Goal: Transaction & Acquisition: Purchase product/service

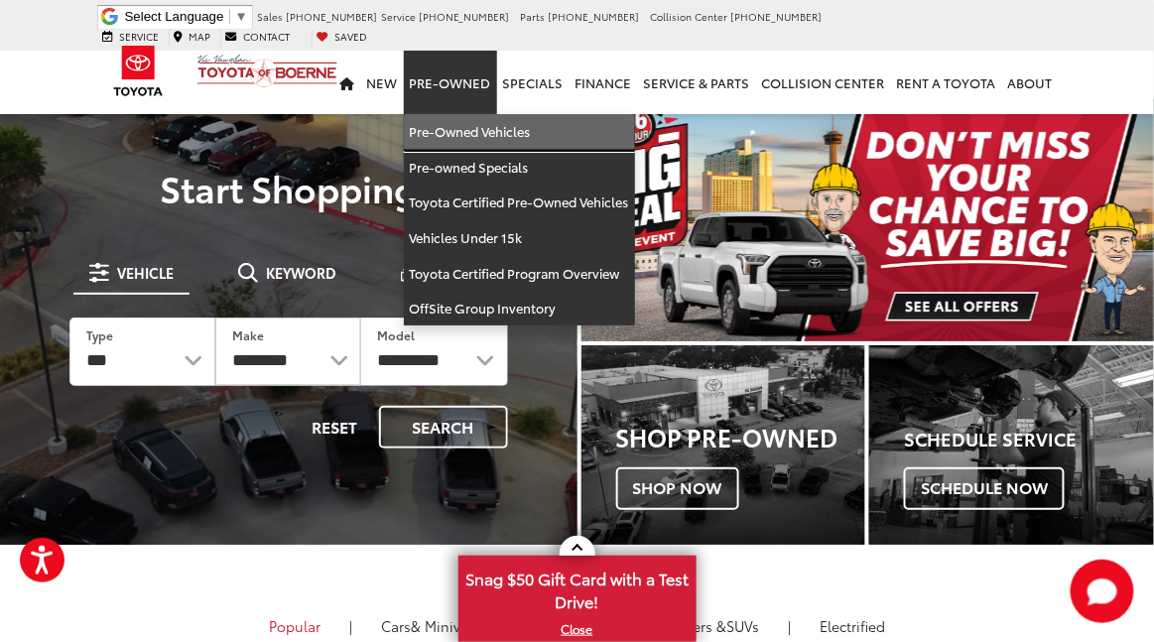
click at [452, 114] on link "Pre-Owned Vehicles" at bounding box center [519, 132] width 231 height 36
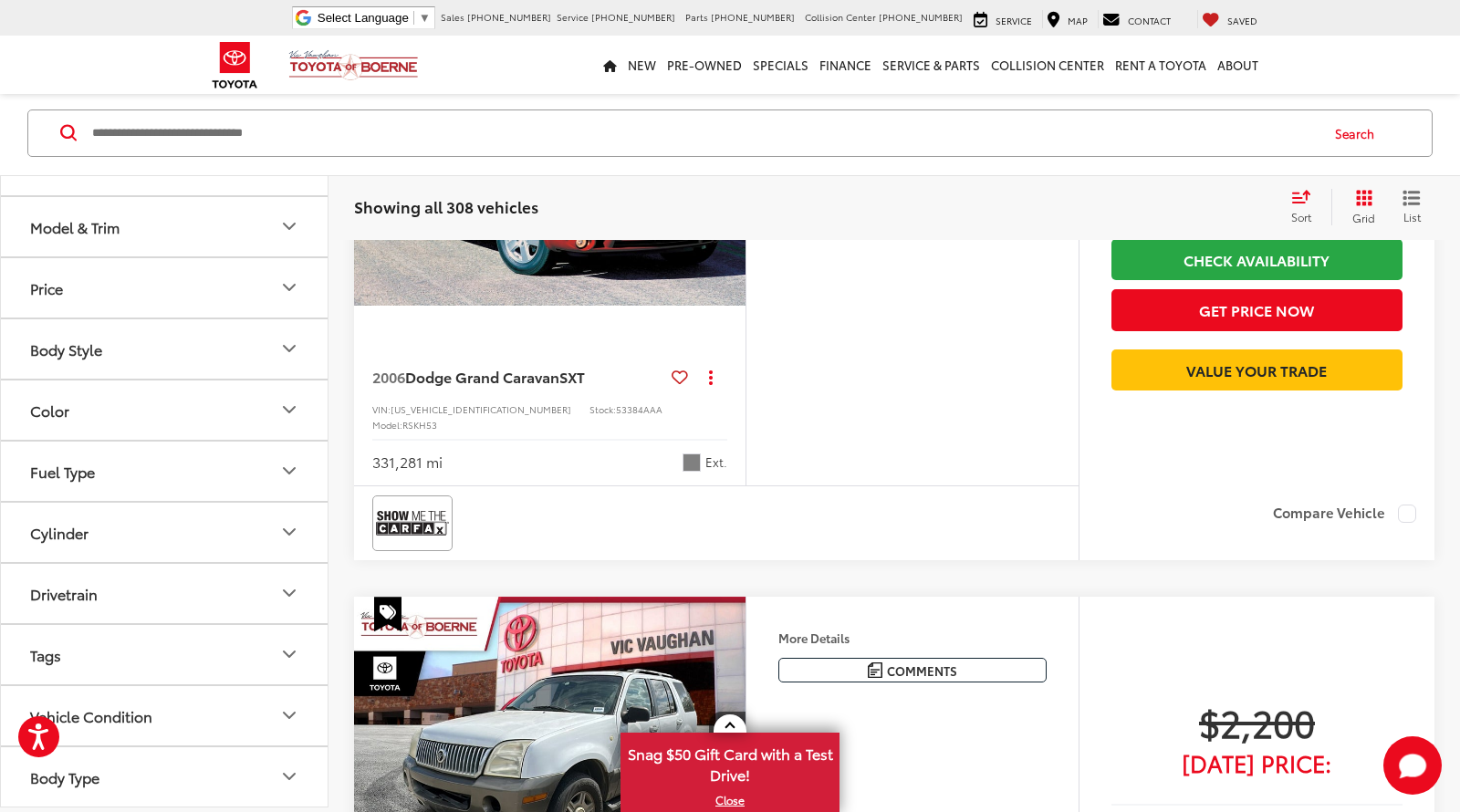
scroll to position [102, 0]
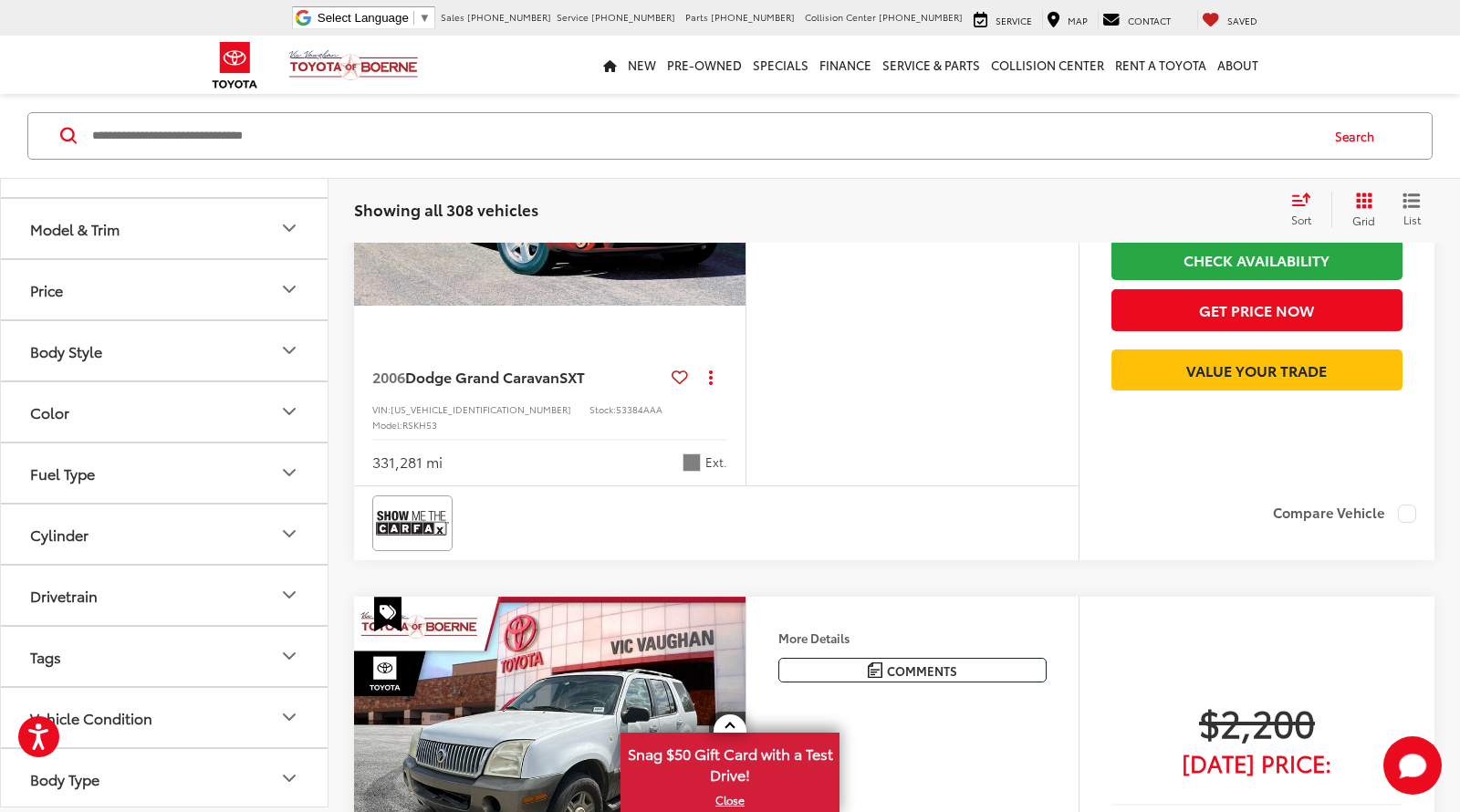
click at [277, 247] on button "Model & Trim" at bounding box center [165, 228] width 328 height 59
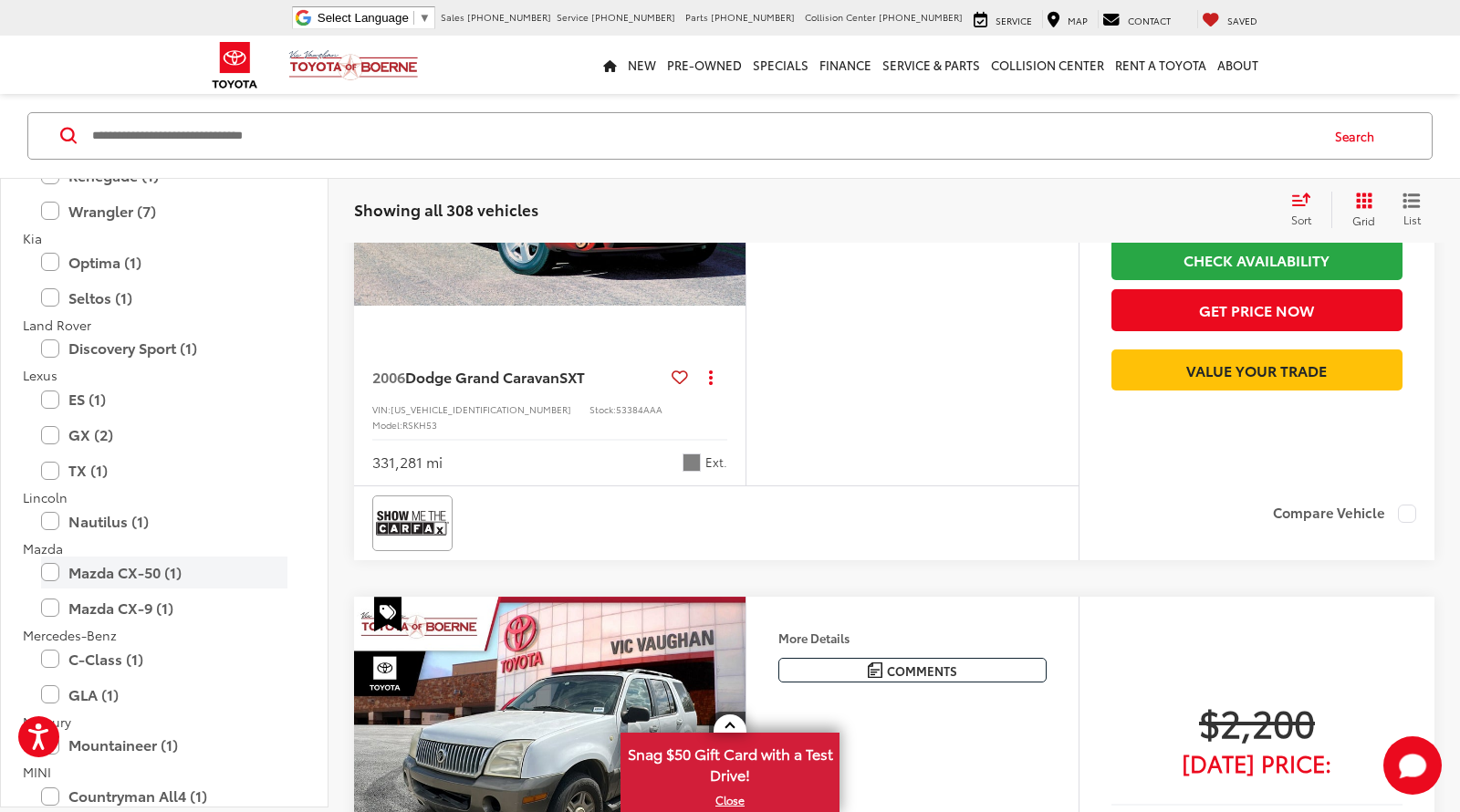
scroll to position [2012, 0]
click at [61, 399] on label "ES (1)" at bounding box center [165, 398] width 247 height 32
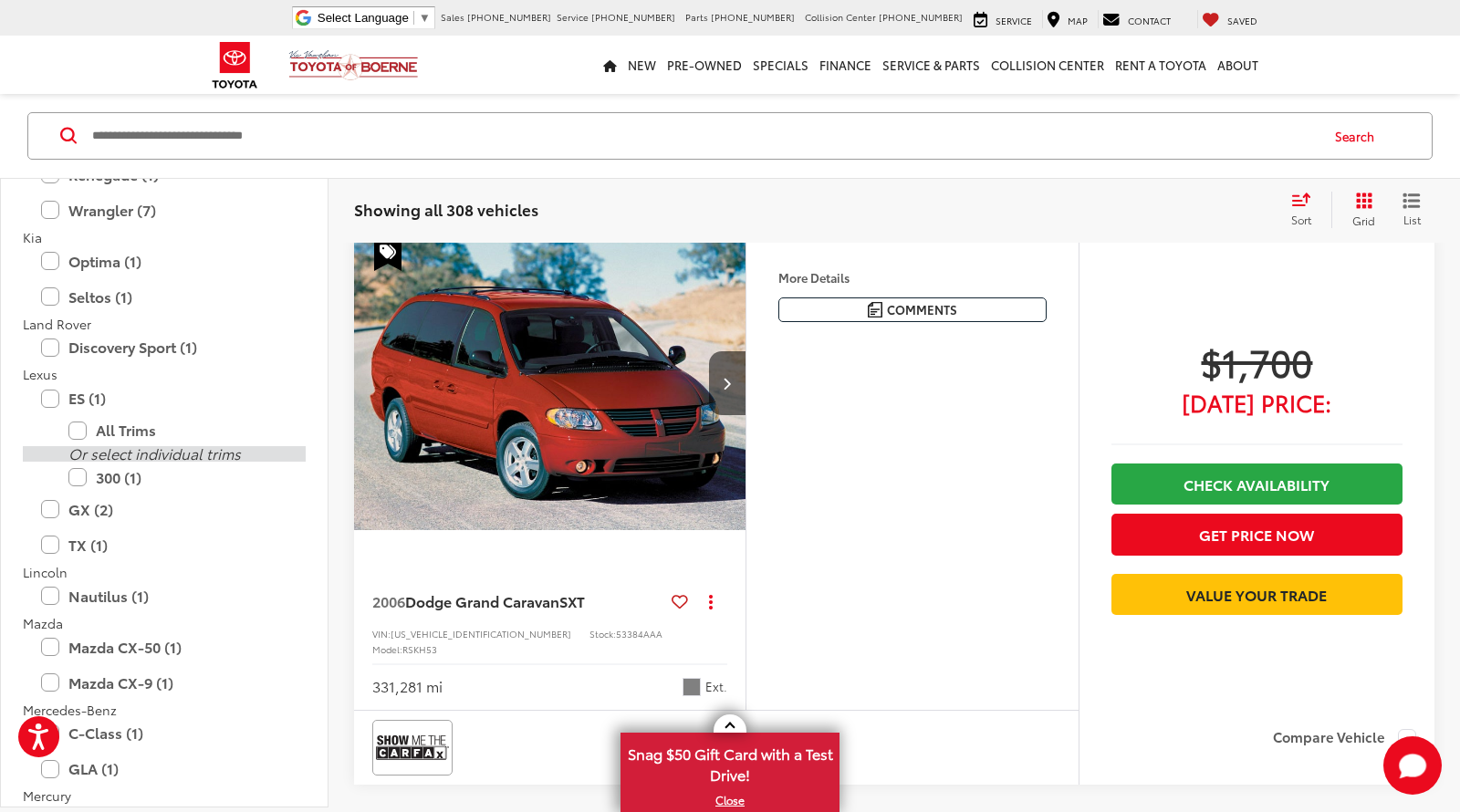
scroll to position [170, 0]
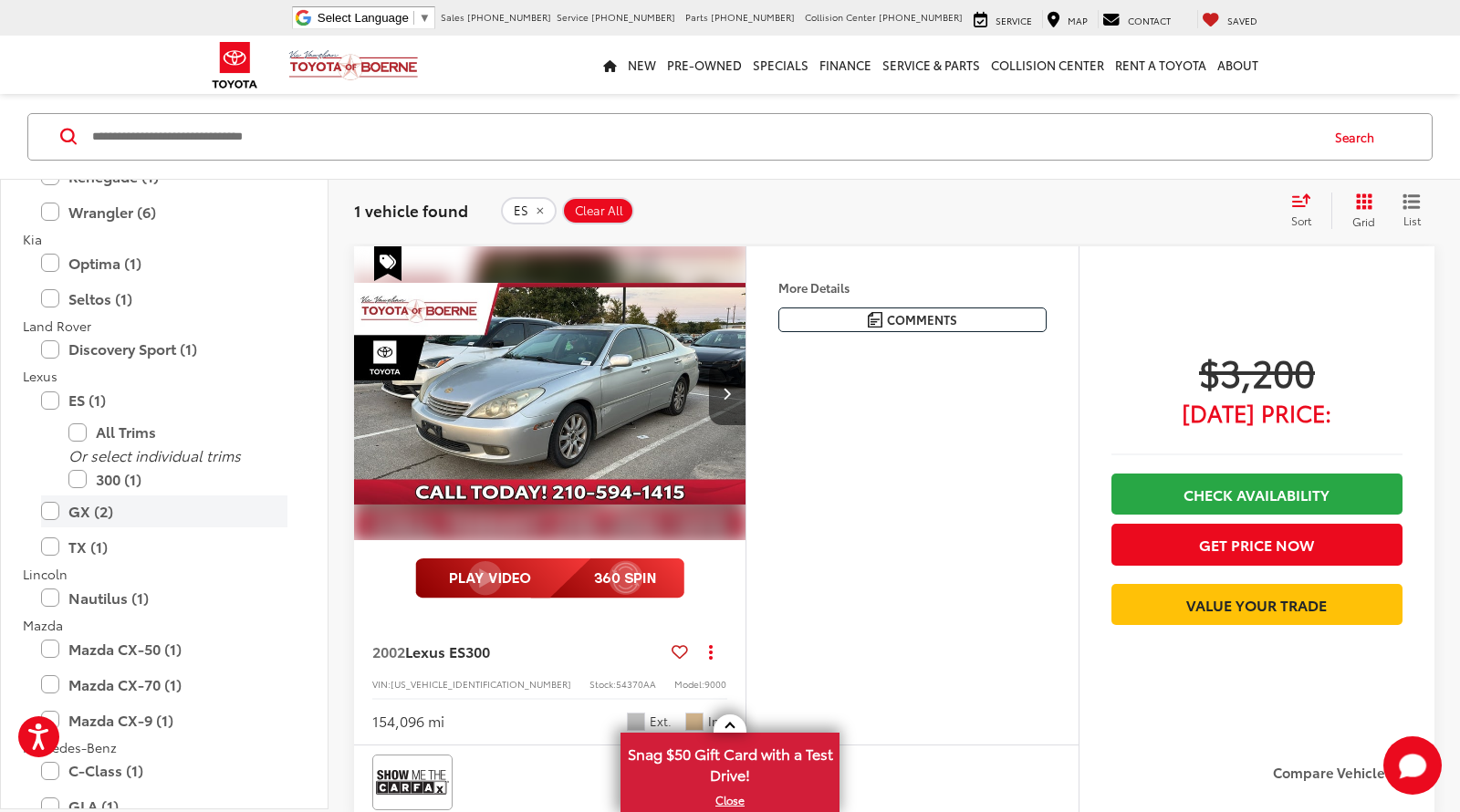
click at [57, 511] on label "GX (2)" at bounding box center [165, 511] width 247 height 32
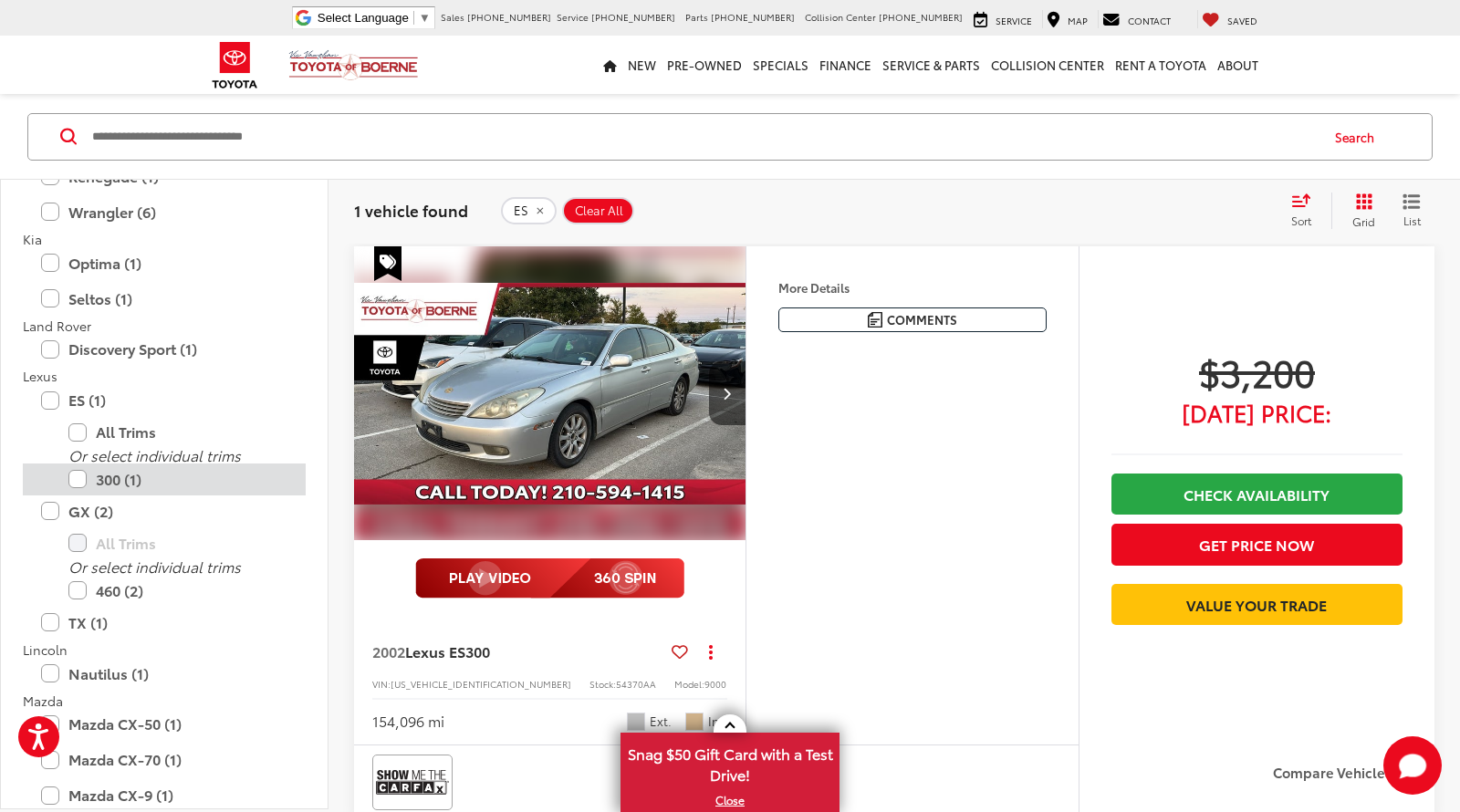
click at [72, 476] on label "300 (1)" at bounding box center [178, 479] width 219 height 32
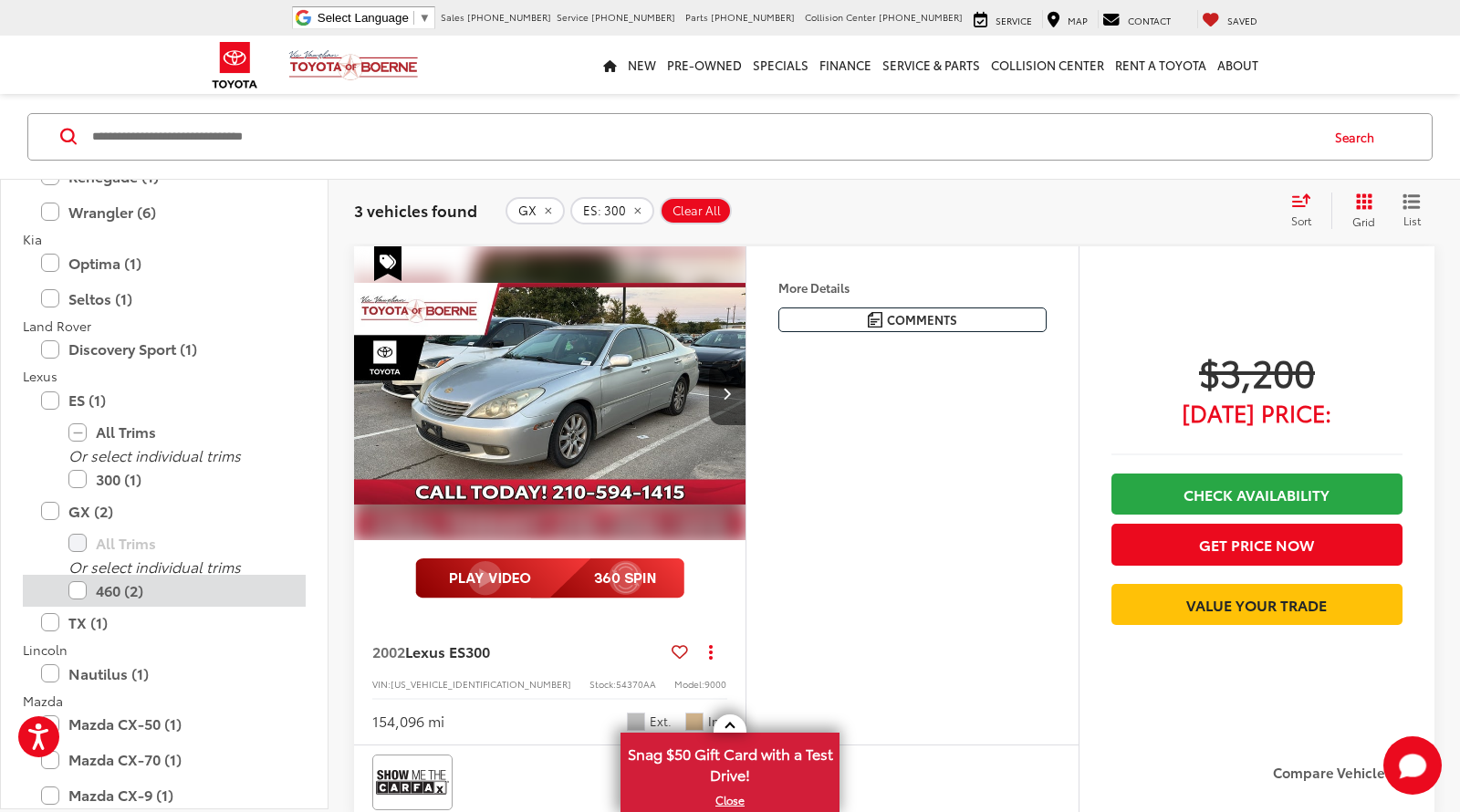
click at [75, 589] on label "460 (2)" at bounding box center [178, 590] width 219 height 32
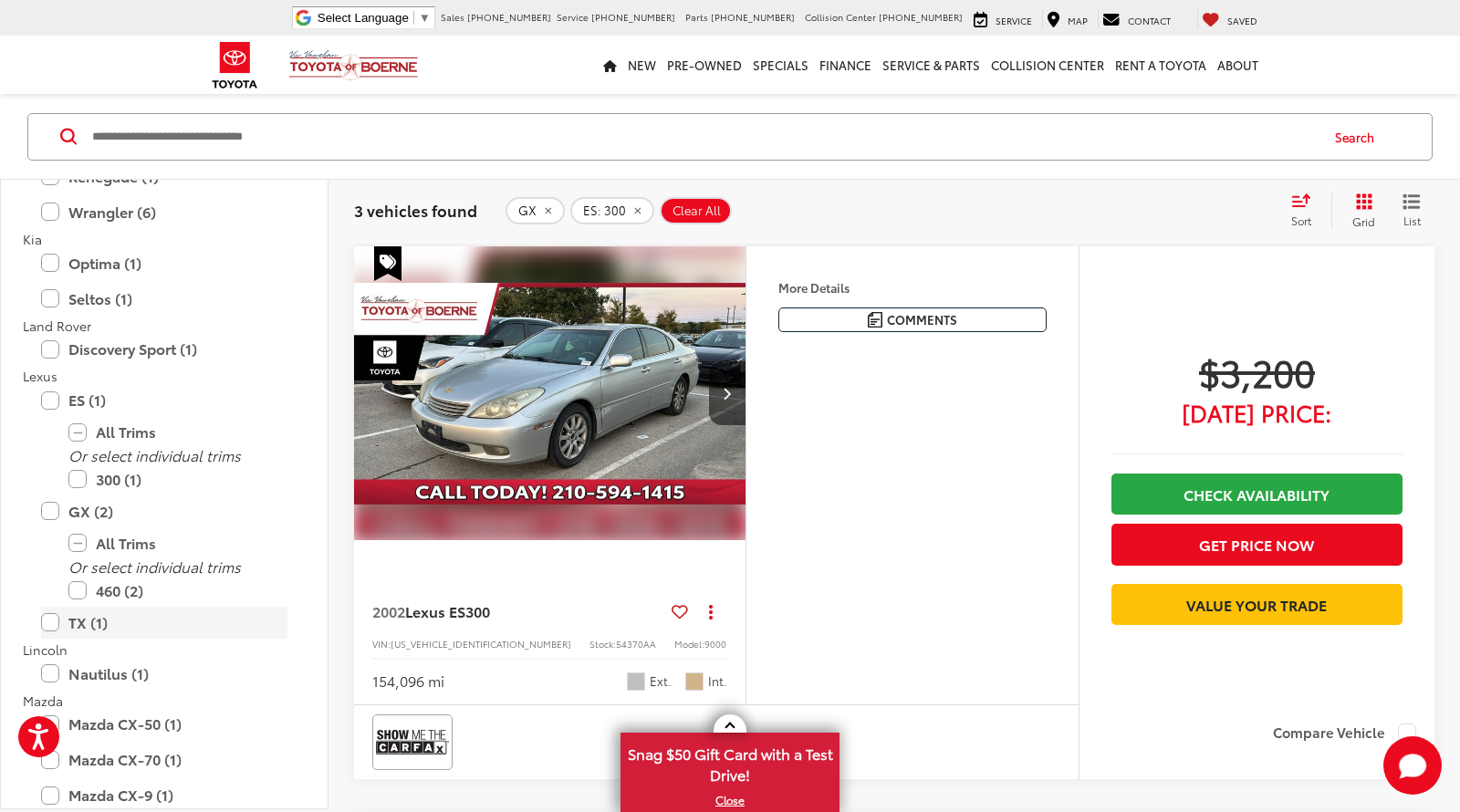
click at [55, 589] on label "TX (1)" at bounding box center [165, 623] width 247 height 32
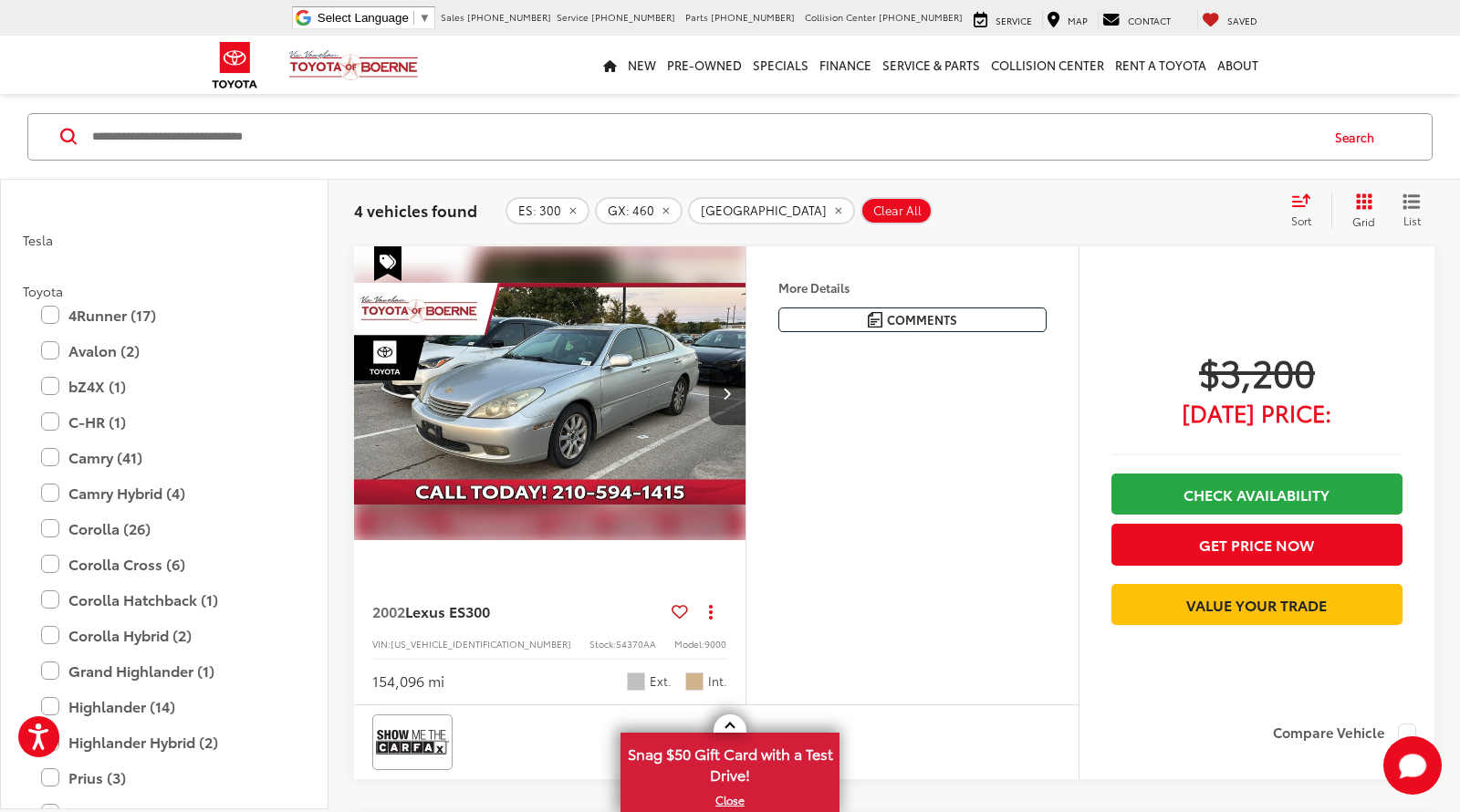
scroll to position [3148, 0]
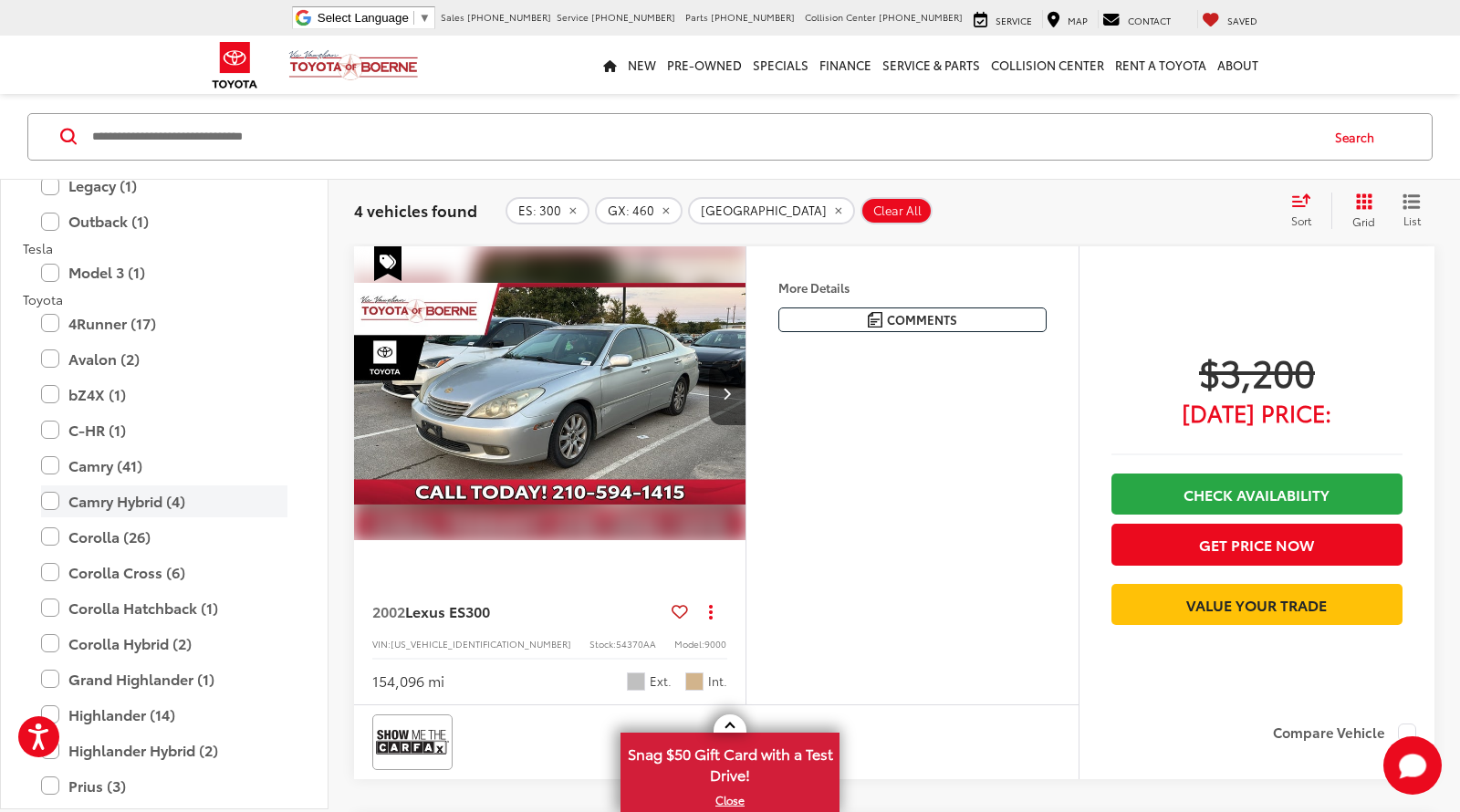
click at [57, 505] on label "Camry Hybrid (4)" at bounding box center [165, 501] width 247 height 32
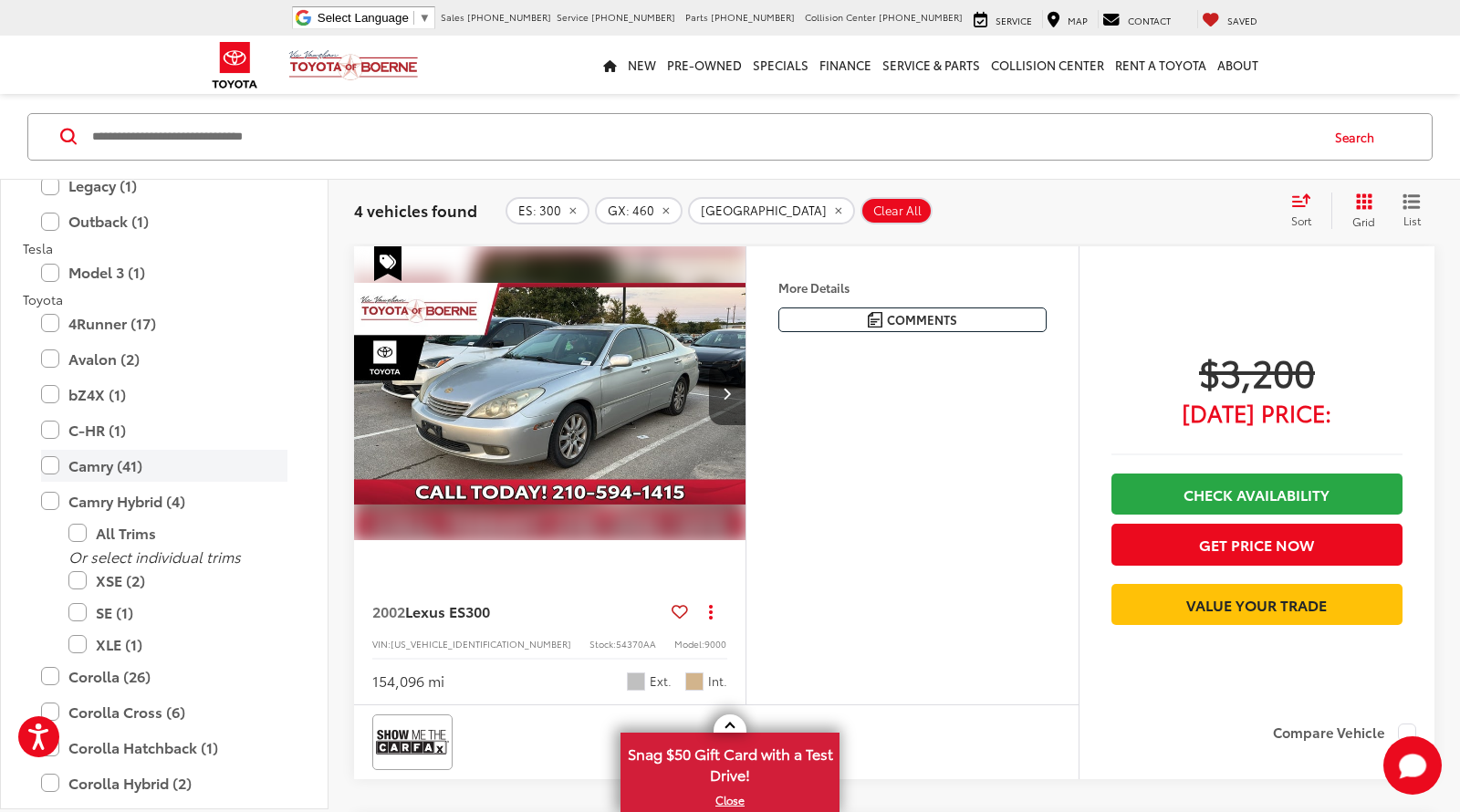
click at [50, 467] on label "Camry (41)" at bounding box center [165, 465] width 247 height 32
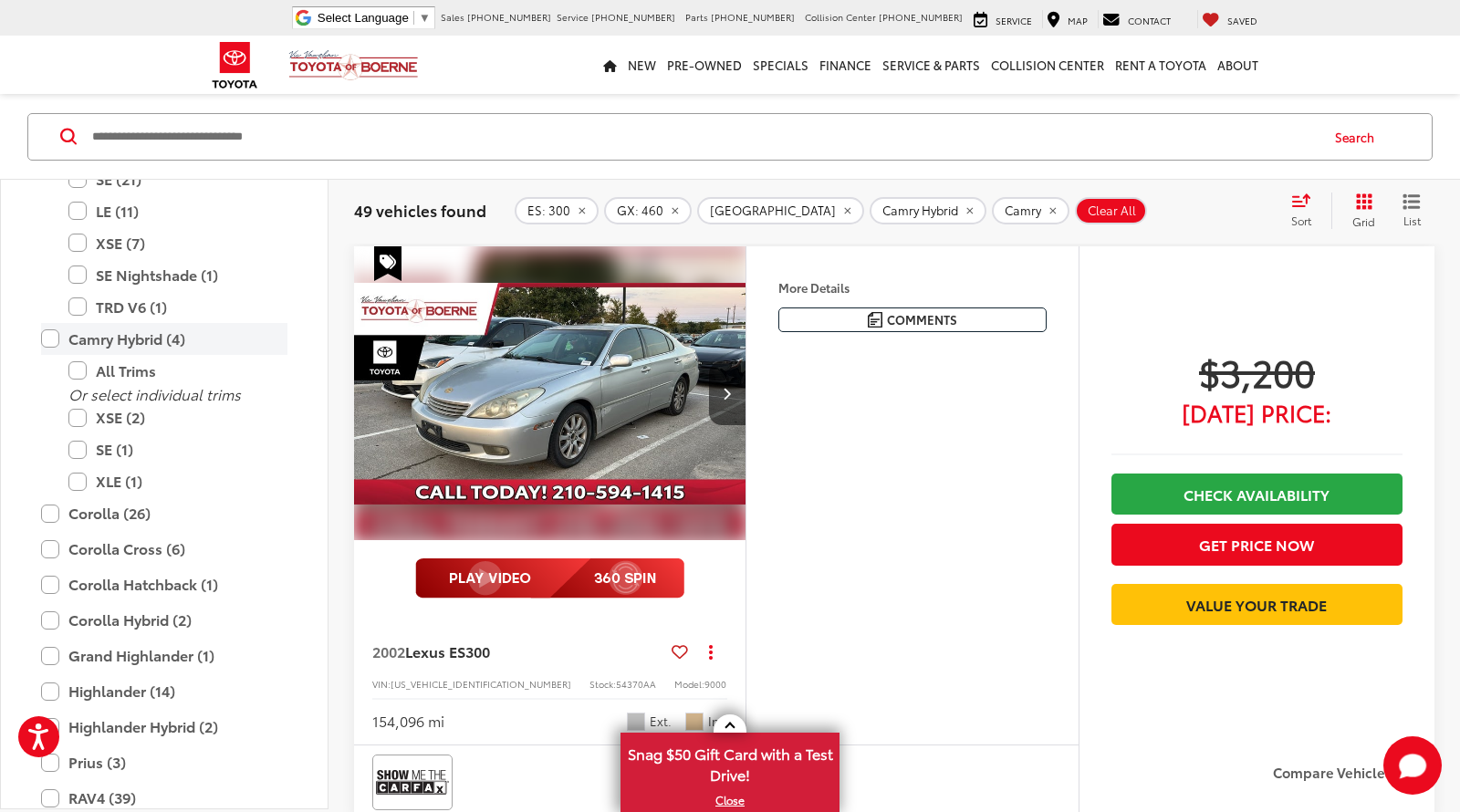
scroll to position [3524, 0]
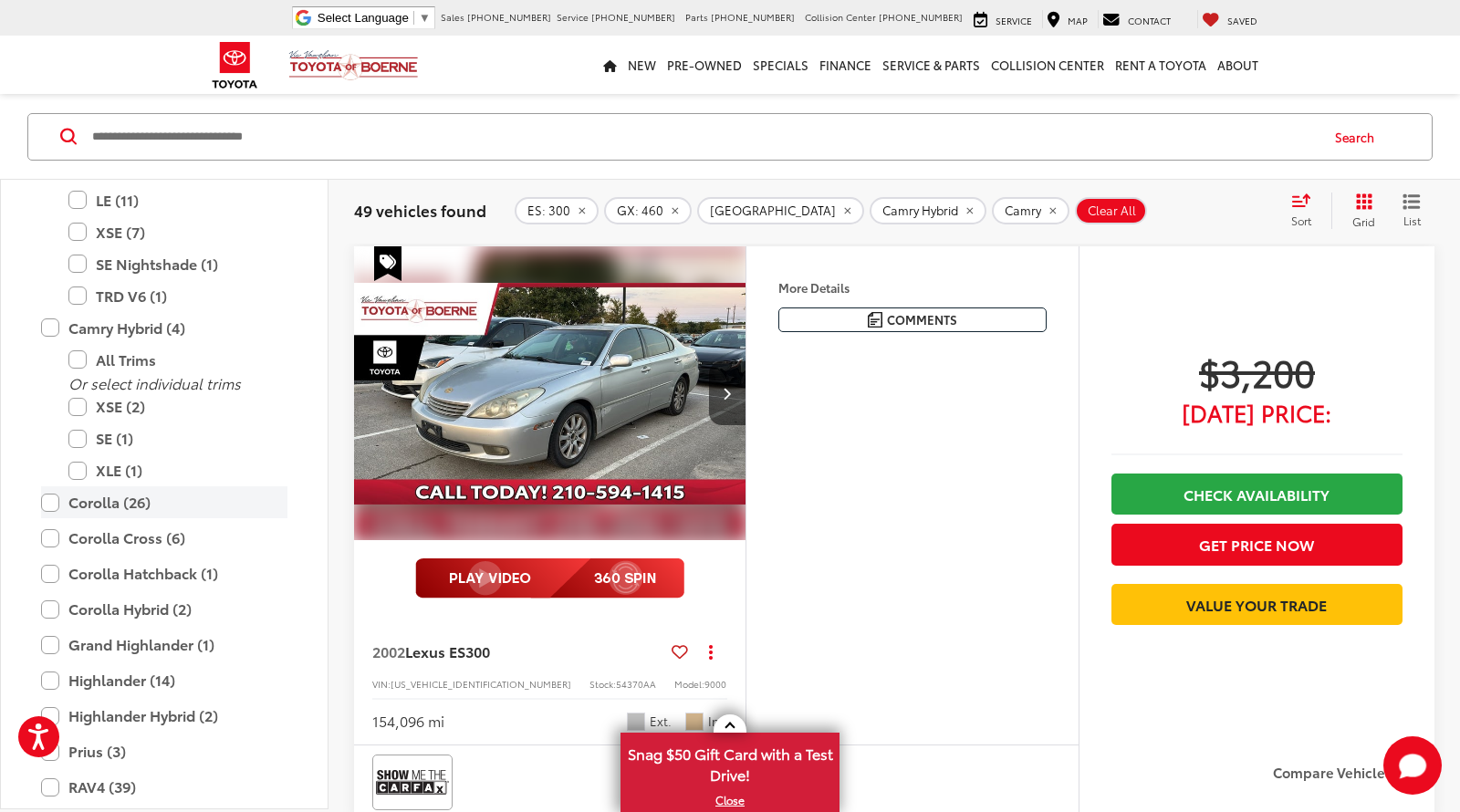
click at [46, 504] on label "Corolla (26)" at bounding box center [165, 502] width 247 height 32
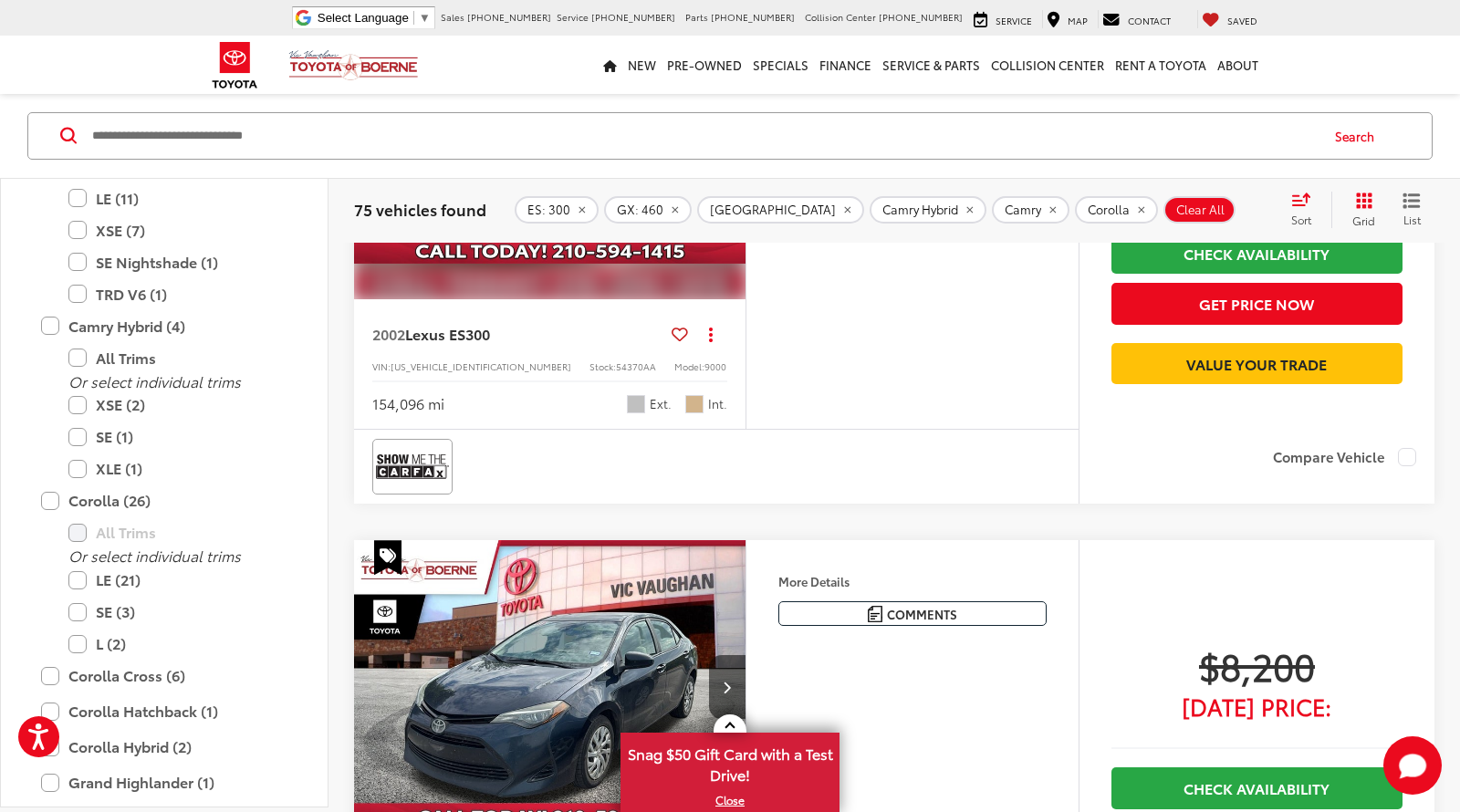
scroll to position [3579, 0]
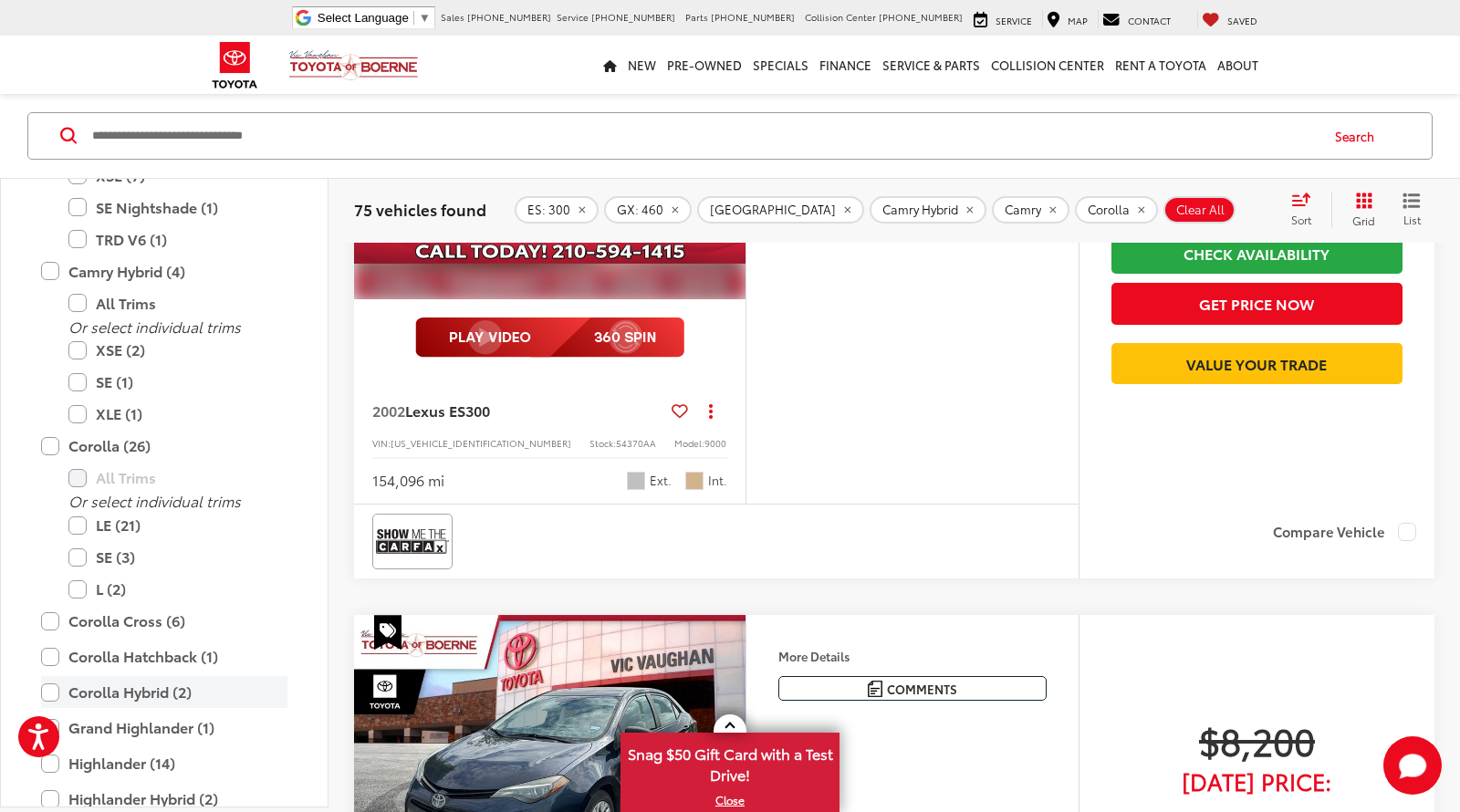
click at [57, 589] on label "Corolla Hybrid (2)" at bounding box center [165, 692] width 247 height 32
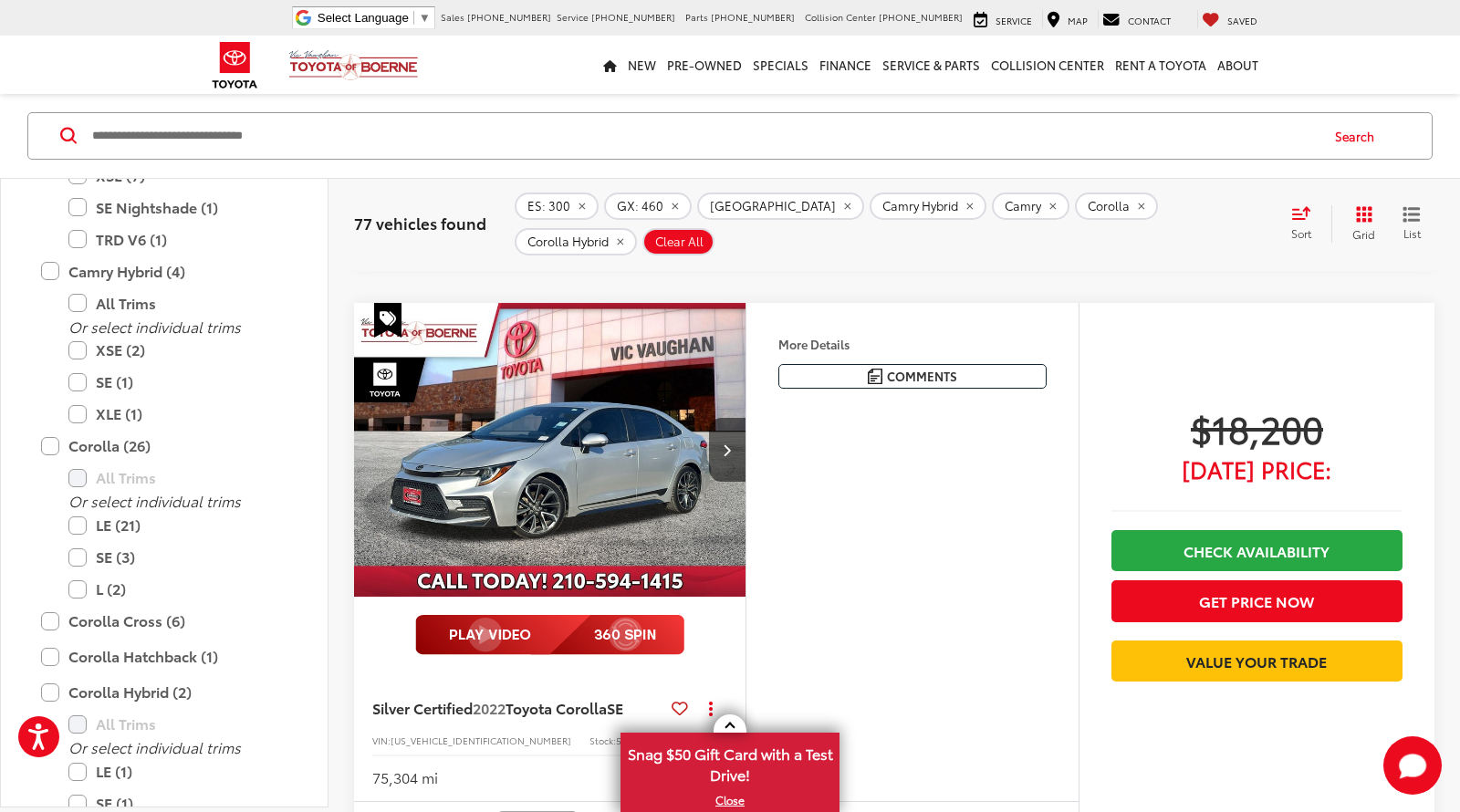
scroll to position [6239, 0]
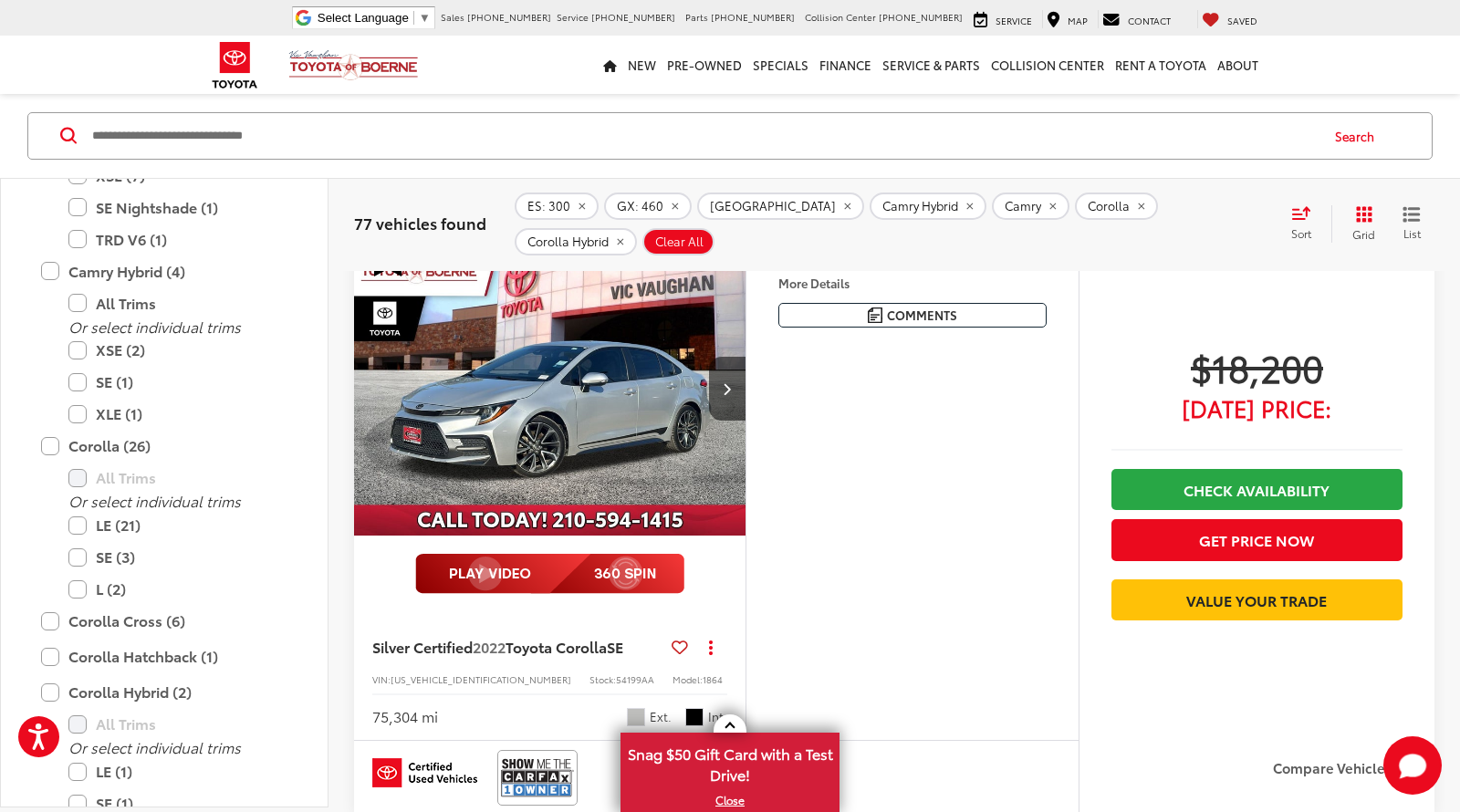
click at [518, 141] on input "Search by Make, Model, or Keyword" at bounding box center [704, 136] width 1227 height 44
paste input "**********"
type input "**********"
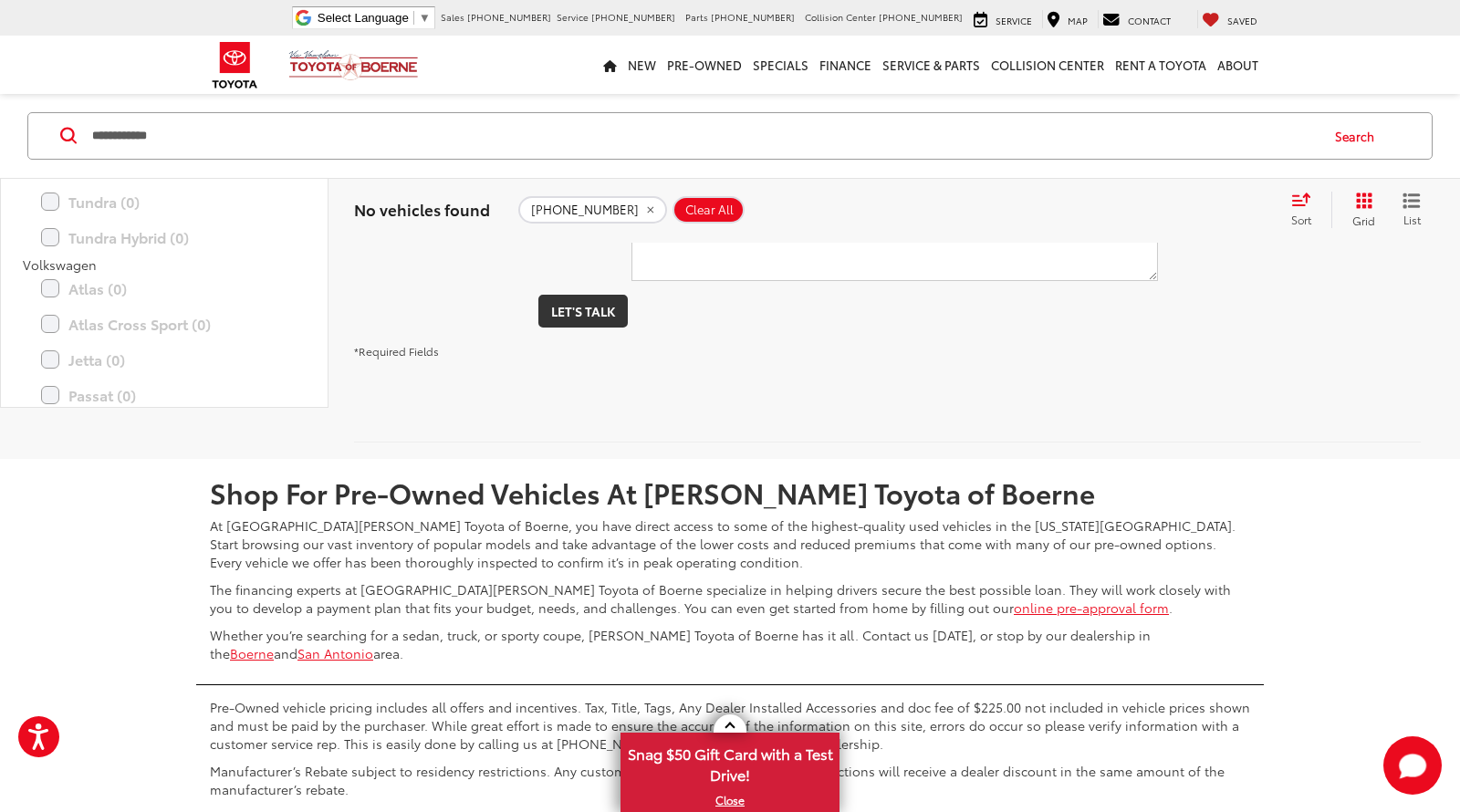
scroll to position [699, 0]
